Goal: Obtain resource: Obtain resource

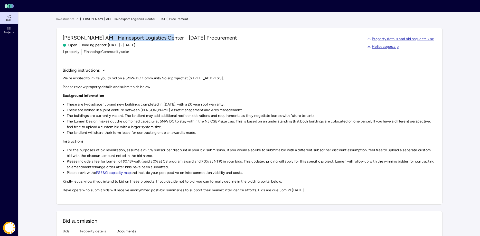
drag, startPoint x: 167, startPoint y: 37, endPoint x: 102, endPoint y: 35, distance: 64.8
click at [102, 35] on span "[PERSON_NAME] AM - Hainesport Logistics Center - [DATE] Procurement" at bounding box center [150, 37] width 175 height 7
copy span "Hainesport Logistics Center"
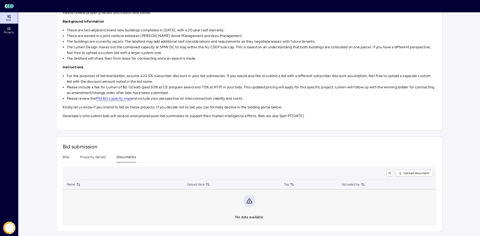
scroll to position [50, 0]
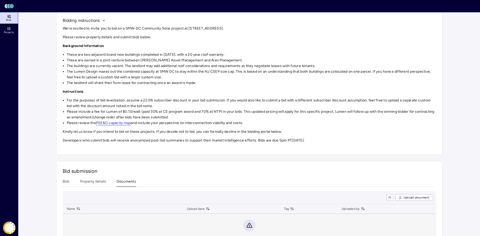
click at [84, 158] on div "Investments [PERSON_NAME] AM - Hainesport Logistics Center - [DATE] Procurement…" at bounding box center [249, 112] width 387 height 290
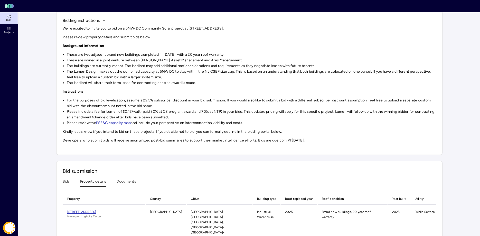
click at [95, 212] on span "[STREET_ADDRESS]" at bounding box center [81, 212] width 29 height 4
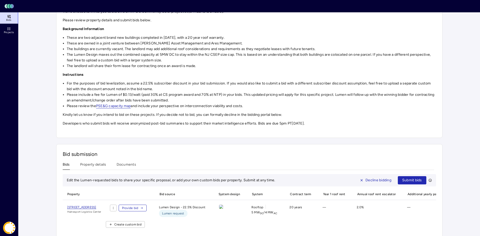
scroll to position [77, 0]
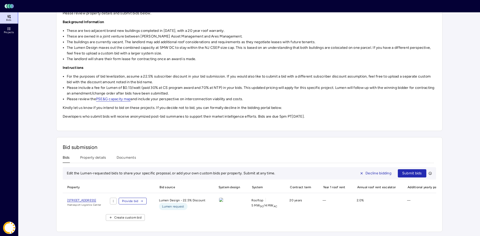
click at [223, 202] on img at bounding box center [221, 200] width 4 height 4
click at [139, 202] on span "Provide bid" at bounding box center [130, 201] width 16 height 5
click at [127, 200] on html "Toggle Sidebar Lumen Energy Logo Bids Projects Coast Energy [PERSON_NAME] Inves…" at bounding box center [240, 81] width 480 height 310
click at [157, 197] on html "Toggle Sidebar Lumen Energy Logo Bids Projects Coast Energy [PERSON_NAME] Inves…" at bounding box center [240, 81] width 480 height 310
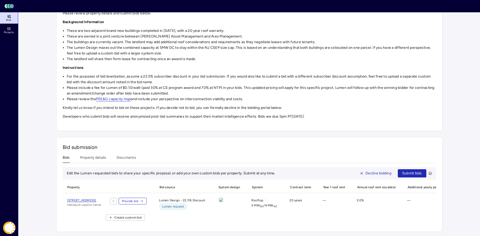
click at [143, 200] on icon "button" at bounding box center [141, 201] width 3 height 3
click at [124, 156] on div "Investments [PERSON_NAME] AM - Hainesport Logistics Center - [DATE] Procurement…" at bounding box center [249, 87] width 387 height 289
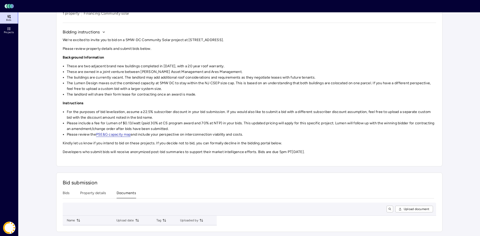
scroll to position [39, 0]
click at [90, 193] on button "Property details" at bounding box center [93, 194] width 26 height 8
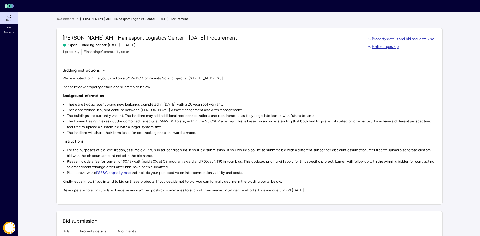
click at [385, 46] on link "Helioscopes.zip" at bounding box center [383, 47] width 31 height 6
click at [346, 0] on header "Toggle Sidebar Lumen Energy Logo" at bounding box center [240, 6] width 480 height 12
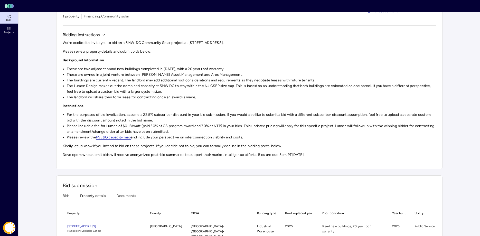
scroll to position [50, 0]
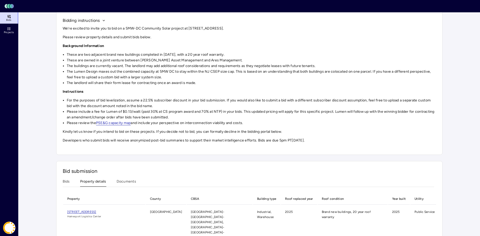
click at [65, 184] on button "Bids" at bounding box center [66, 183] width 7 height 8
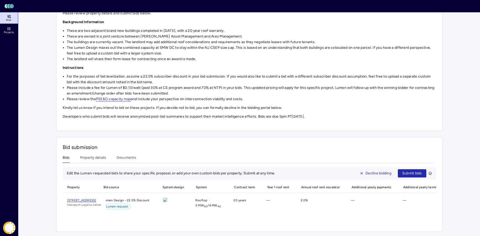
scroll to position [0, 0]
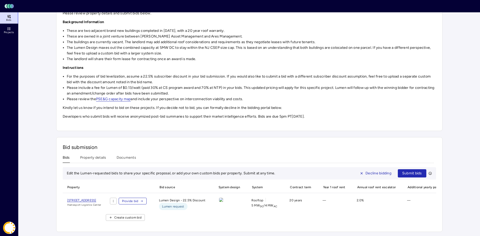
click at [139, 199] on span "Provide bid" at bounding box center [130, 201] width 16 height 5
click at [450, 176] on main "Investments [PERSON_NAME] AM - Hainesport Logistics Center - [DATE] Procurement…" at bounding box center [250, 88] width 462 height 298
click at [94, 199] on span "[STREET_ADDRESS]" at bounding box center [81, 201] width 29 height 4
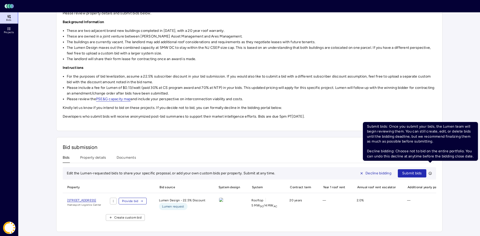
click at [444, 179] on div "Investments [PERSON_NAME] AM - Hainesport Logistics Center - [DATE] Procurement…" at bounding box center [249, 88] width 395 height 298
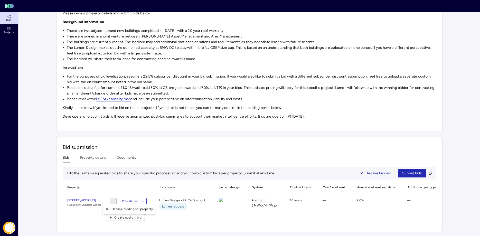
click at [126, 198] on html "Toggle Sidebar Lumen Energy Logo Bids Projects Coast Energy [PERSON_NAME] Inves…" at bounding box center [240, 81] width 480 height 310
click at [186, 142] on html "Toggle Sidebar Lumen Energy Logo Bids Projects Coast Energy [PERSON_NAME] Inves…" at bounding box center [240, 81] width 480 height 310
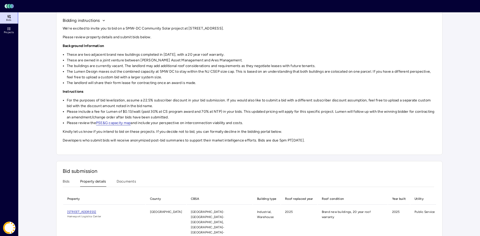
click at [97, 156] on div "Investments [PERSON_NAME] AM - Hainesport Logistics Center - [DATE] Procurement…" at bounding box center [249, 109] width 387 height 285
